Goal: Task Accomplishment & Management: Manage account settings

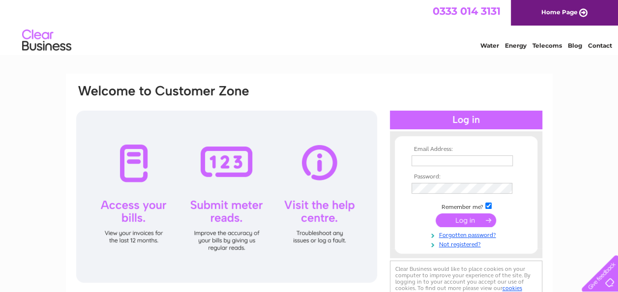
type input "[EMAIL_ADDRESS][DOMAIN_NAME]"
click at [467, 220] on input "submit" at bounding box center [466, 220] width 60 height 14
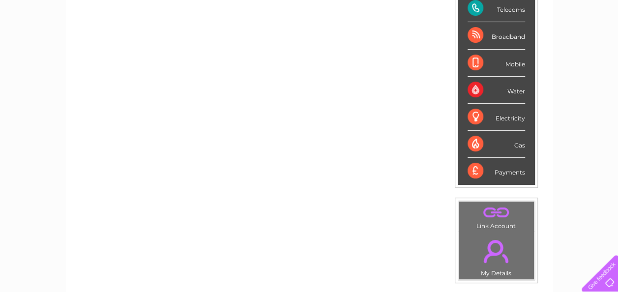
scroll to position [143, 0]
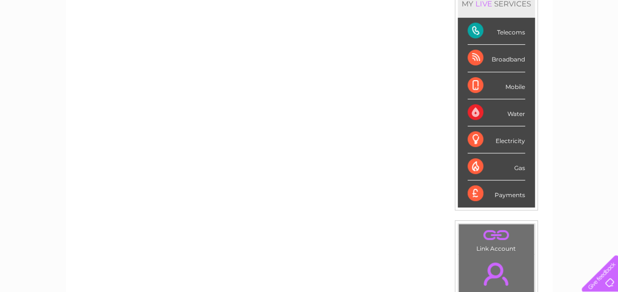
click at [509, 27] on div "Telecoms" at bounding box center [497, 31] width 58 height 27
click at [476, 30] on div "Telecoms" at bounding box center [497, 31] width 58 height 27
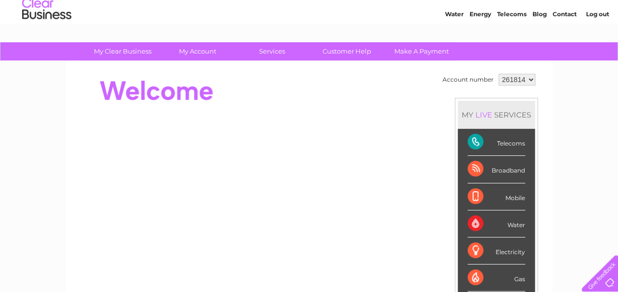
scroll to position [0, 0]
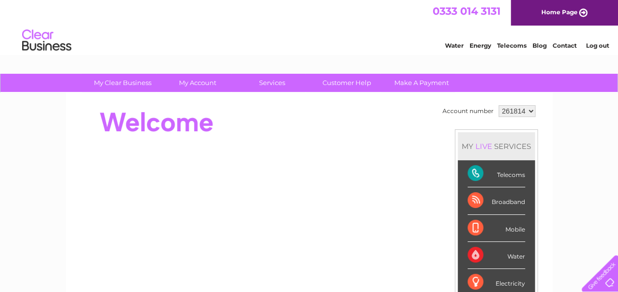
click at [501, 174] on div "Telecoms" at bounding box center [497, 173] width 58 height 27
click at [471, 201] on div "Broadband" at bounding box center [497, 200] width 58 height 27
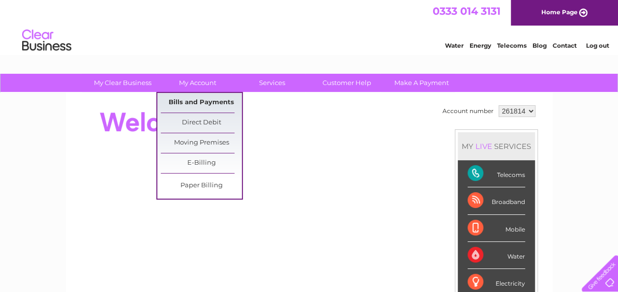
click at [191, 99] on link "Bills and Payments" at bounding box center [201, 103] width 81 height 20
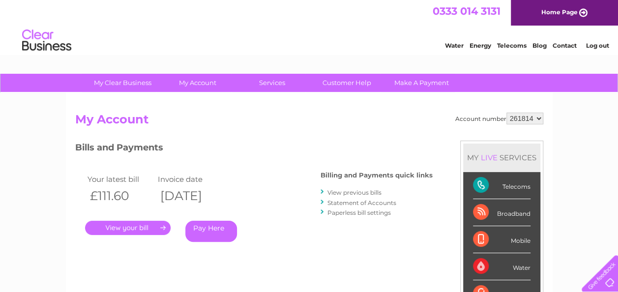
scroll to position [49, 0]
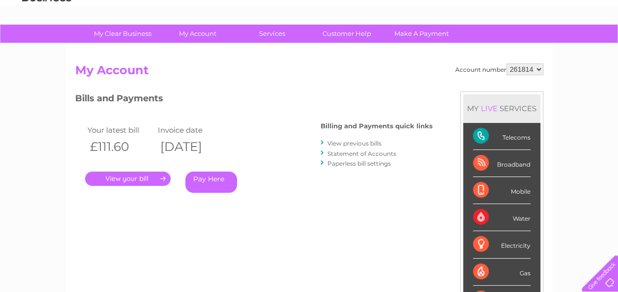
click at [140, 177] on link "." at bounding box center [128, 179] width 86 height 14
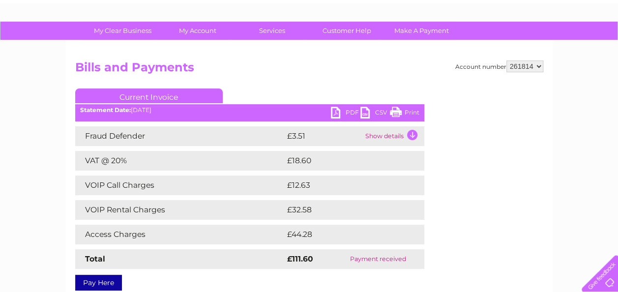
scroll to position [148, 0]
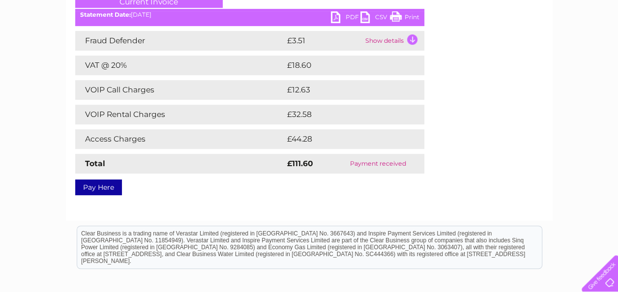
click at [304, 166] on strong "£111.60" at bounding box center [300, 163] width 26 height 9
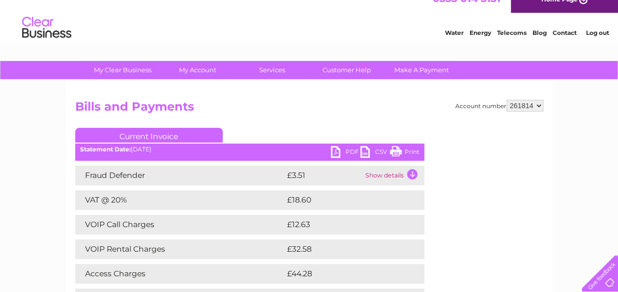
scroll to position [0, 0]
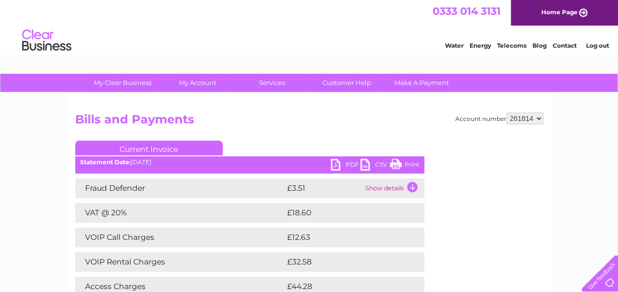
click at [370, 108] on div "Account number 261814 Bills and Payments Current Invoice PDF CSV Print" at bounding box center [309, 230] width 487 height 275
